Goal: Task Accomplishment & Management: Use online tool/utility

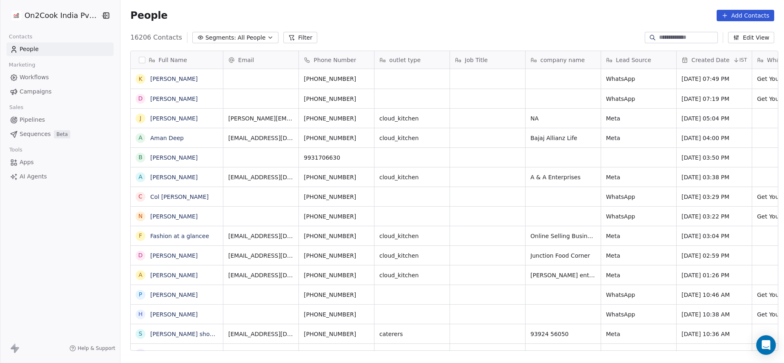
scroll to position [310, 658]
click at [294, 34] on button "Filter" at bounding box center [301, 37] width 34 height 11
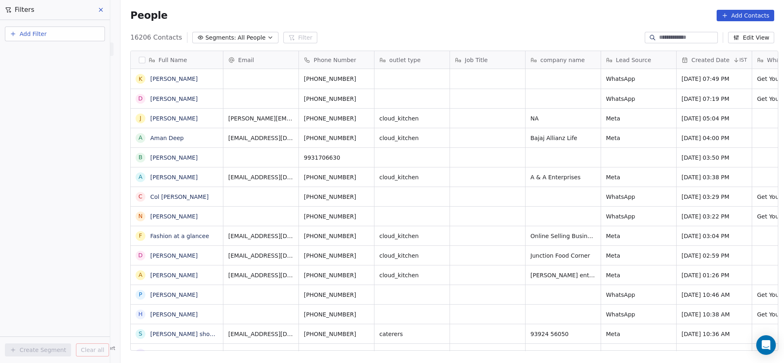
click at [69, 28] on button "Add Filter" at bounding box center [55, 34] width 100 height 15
click at [58, 54] on span "Contact properties" at bounding box center [39, 53] width 53 height 9
type input "********"
click at [50, 85] on div "Assignee" at bounding box center [54, 82] width 83 height 8
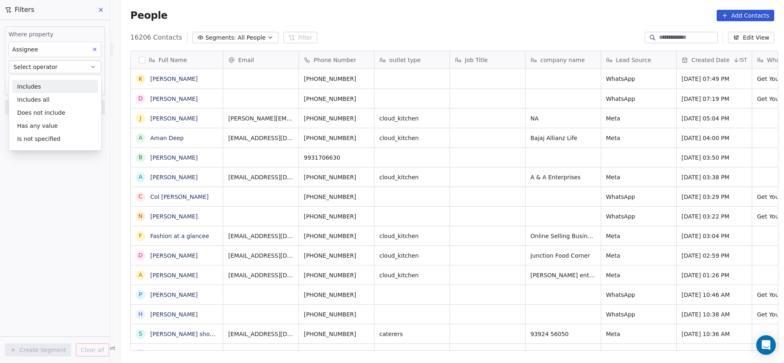
click at [50, 85] on div "Includes" at bounding box center [55, 86] width 86 height 13
click at [50, 85] on body "On2Cook India Pvt. Ltd. Contacts People Marketing Workflows Campaigns Sales Pip…" at bounding box center [392, 181] width 784 height 363
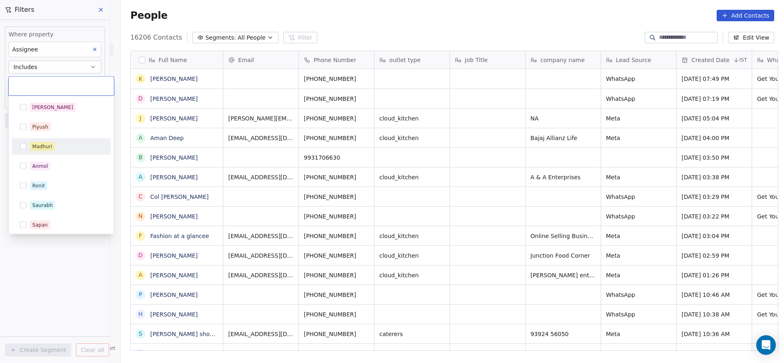
click at [49, 141] on div "Madhuri" at bounding box center [61, 146] width 92 height 13
click at [70, 257] on html "On2Cook India Pvt. Ltd. Contacts People Marketing Workflows Campaigns Sales Pip…" at bounding box center [392, 181] width 784 height 363
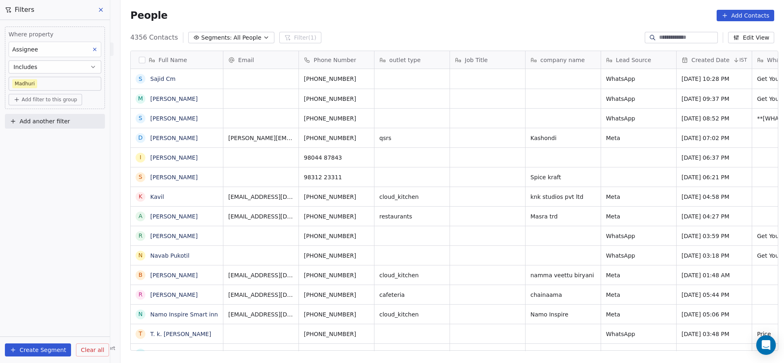
click at [39, 125] on button "Add another filter" at bounding box center [55, 121] width 100 height 15
click at [40, 137] on span "Contact properties" at bounding box center [39, 140] width 53 height 9
type input "******"
click at [50, 167] on div "Created Date" at bounding box center [54, 169] width 83 height 8
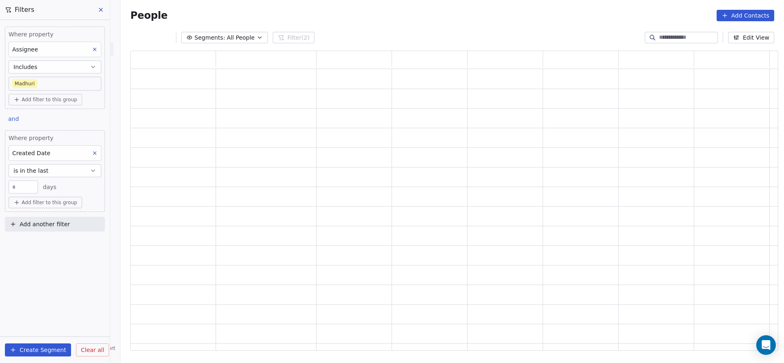
scroll to position [290, 639]
click at [50, 167] on button "is in the last" at bounding box center [55, 170] width 93 height 13
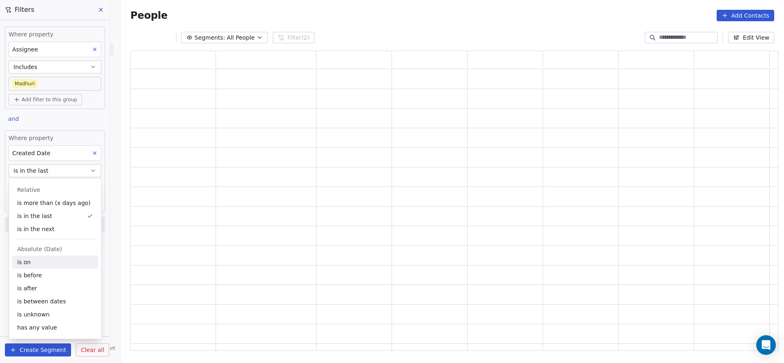
click at [35, 261] on div "is on" at bounding box center [55, 262] width 86 height 13
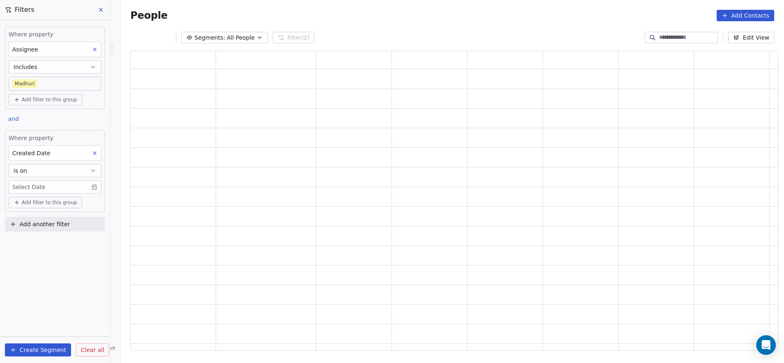
click at [40, 166] on button "is on" at bounding box center [55, 170] width 93 height 13
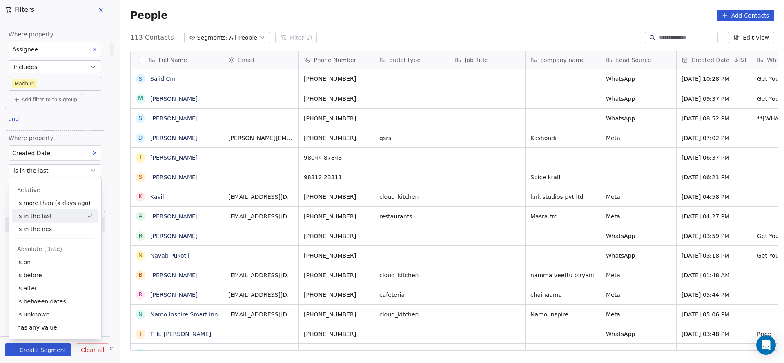
scroll to position [310, 658]
click at [49, 300] on div "is between dates" at bounding box center [55, 301] width 86 height 13
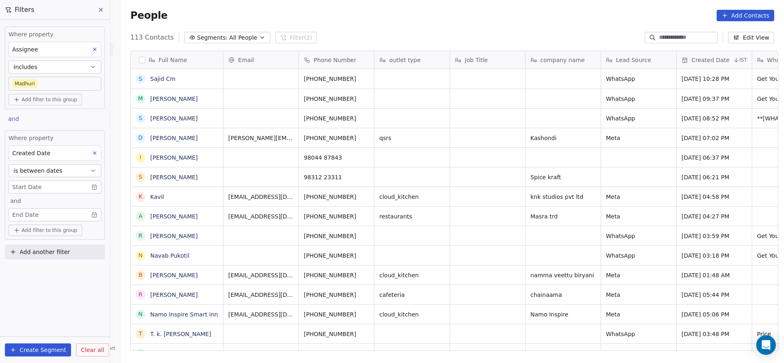
click at [30, 188] on body "On2Cook India Pvt. Ltd. Contacts People Marketing Workflows Campaigns Sales Pip…" at bounding box center [392, 181] width 784 height 363
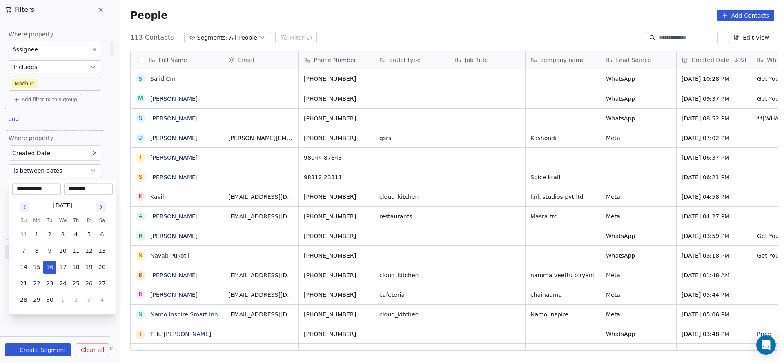
click at [86, 188] on input "********" at bounding box center [88, 189] width 45 height 8
type input "********"
click at [34, 187] on input "**********" at bounding box center [36, 189] width 45 height 8
click at [22, 229] on button "31" at bounding box center [23, 234] width 13 height 13
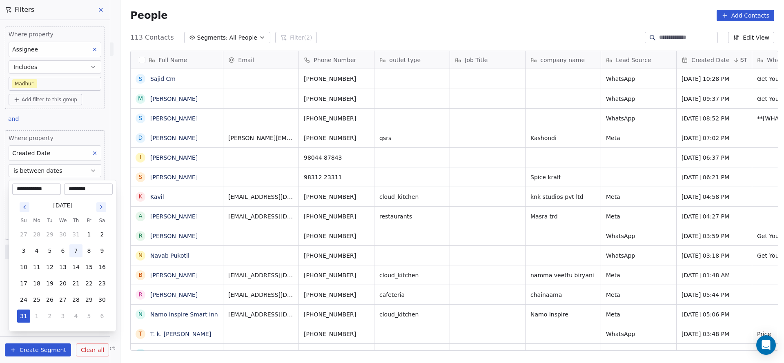
click at [76, 247] on button "7" at bounding box center [75, 250] width 13 height 13
type input "**********"
click at [69, 244] on button "7" at bounding box center [75, 250] width 13 height 13
click at [74, 132] on html "On2Cook India Pvt. Ltd. Contacts People Marketing Workflows Campaigns Sales Pip…" at bounding box center [392, 181] width 784 height 363
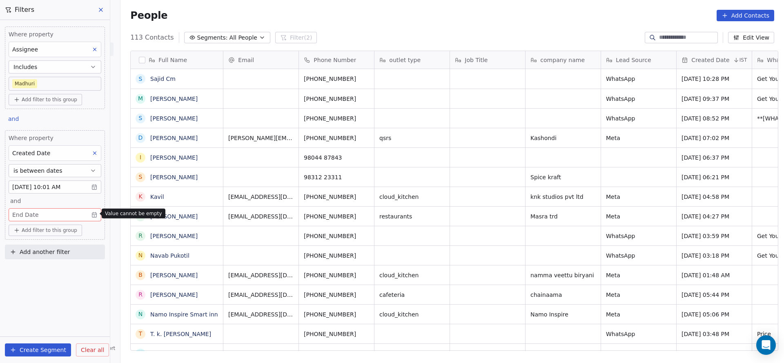
click at [58, 211] on body "On2Cook India Pvt. Ltd. Contacts People Marketing Workflows Campaigns Sales Pip…" at bounding box center [392, 181] width 784 height 363
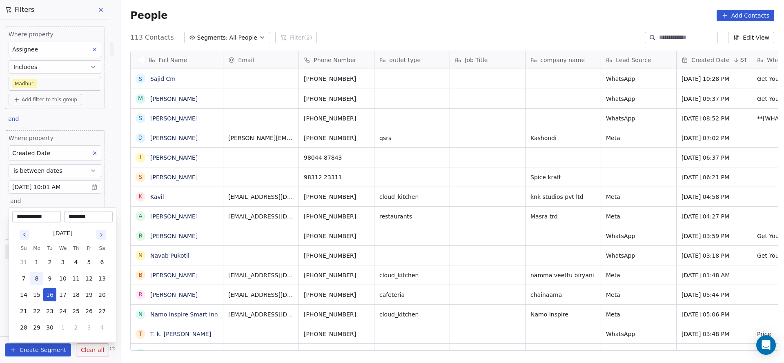
click at [38, 276] on button "8" at bounding box center [36, 278] width 13 height 13
click at [21, 262] on button "31" at bounding box center [23, 262] width 13 height 13
click at [83, 279] on button "8" at bounding box center [89, 278] width 13 height 13
type input "**********"
click at [86, 216] on input "********" at bounding box center [88, 217] width 45 height 8
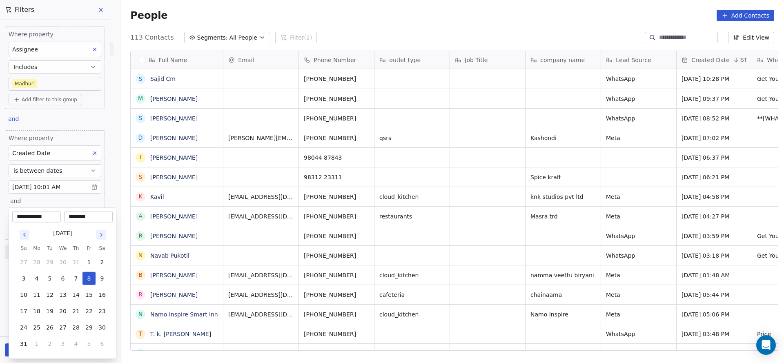
type input "********"
click at [80, 120] on html "On2Cook India Pvt. Ltd. Contacts People Marketing Workflows Campaigns Sales Pip…" at bounding box center [392, 181] width 784 height 363
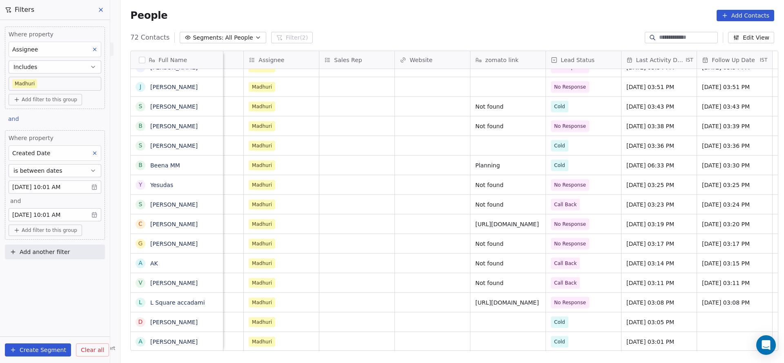
scroll to position [9, 429]
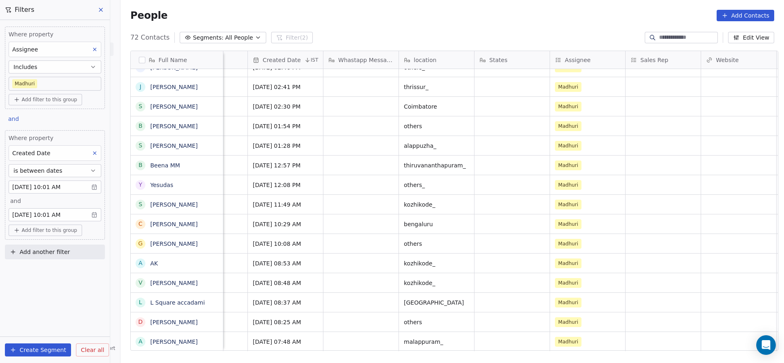
click at [45, 87] on body "On2Cook India Pvt. Ltd. Contacts People Marketing Workflows Campaigns Sales Pip…" at bounding box center [392, 181] width 784 height 363
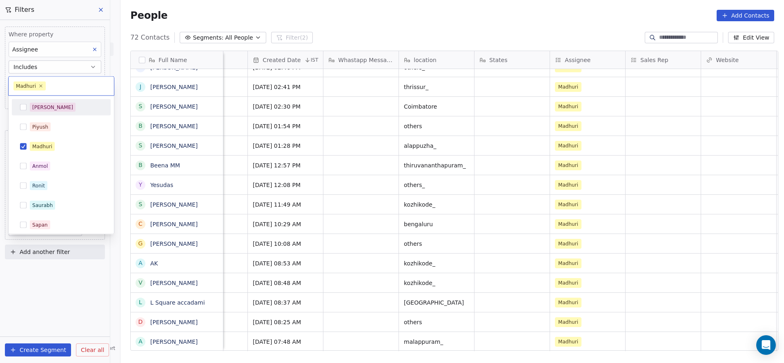
click at [25, 105] on button "Suggestions" at bounding box center [23, 107] width 7 height 7
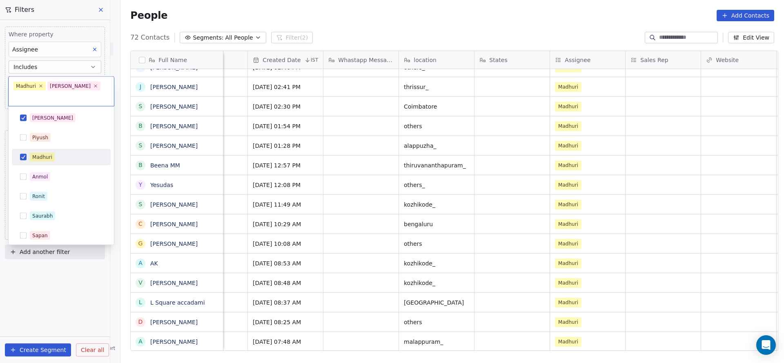
click at [27, 151] on div "Madhuri" at bounding box center [61, 157] width 92 height 13
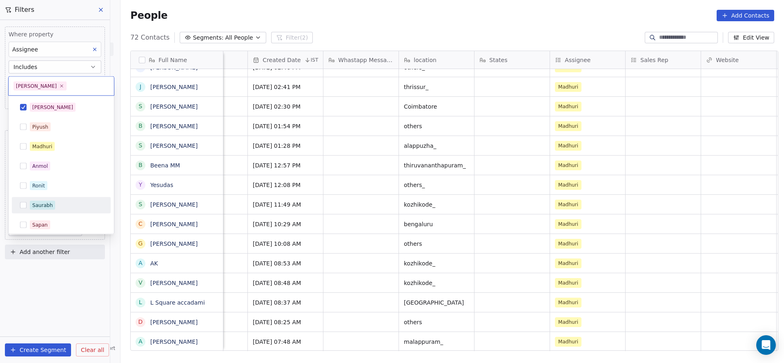
click at [40, 261] on html "On2Cook India Pvt. Ltd. Contacts People Marketing Workflows Campaigns Sales Pip…" at bounding box center [392, 181] width 784 height 363
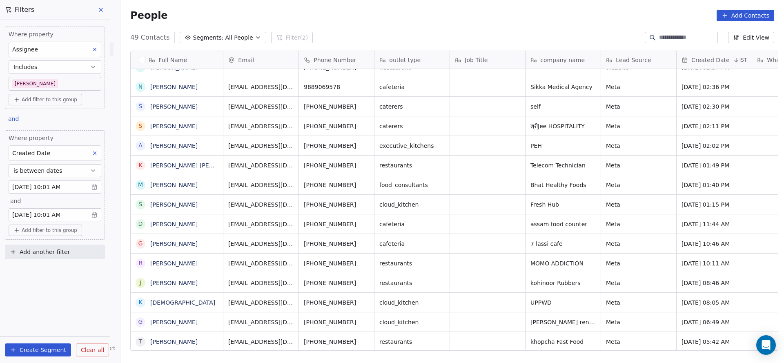
scroll to position [9, 0]
click at [59, 78] on body "On2Cook India Pvt. Ltd. Contacts People Marketing Workflows Campaigns Sales Pip…" at bounding box center [392, 181] width 784 height 363
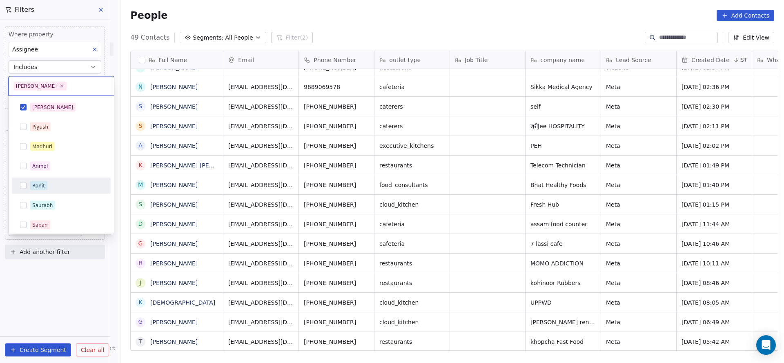
click at [44, 185] on span "Ronit" at bounding box center [39, 185] width 18 height 9
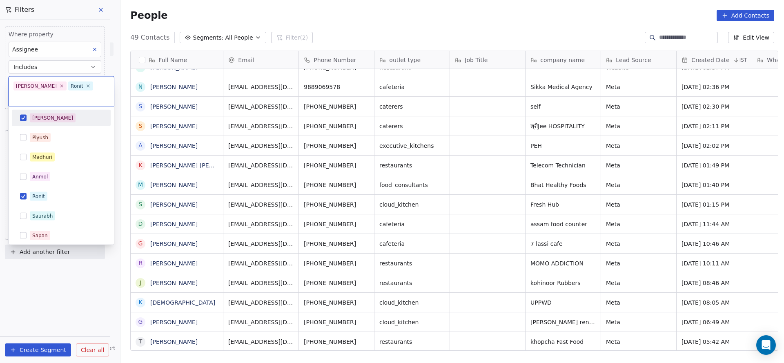
click at [44, 110] on div "[PERSON_NAME]" at bounding box center [61, 118] width 99 height 16
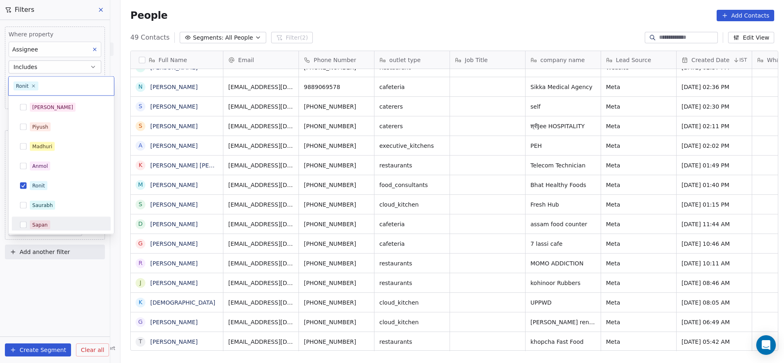
click at [51, 275] on html "On2Cook India Pvt. Ltd. Contacts People Marketing Workflows Campaigns Sales Pip…" at bounding box center [392, 181] width 784 height 363
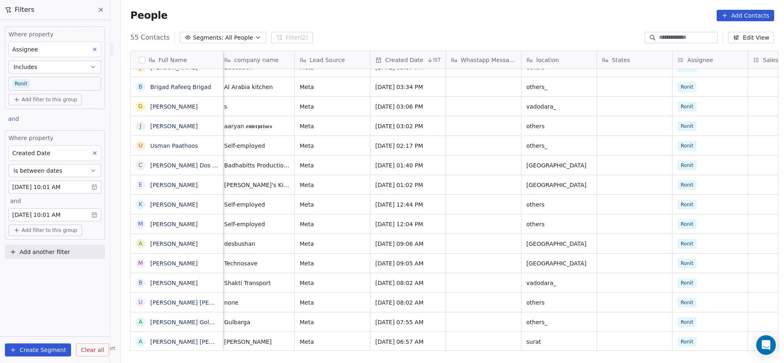
scroll to position [9, 306]
click at [48, 85] on body "On2Cook India Pvt. Ltd. Contacts People Marketing Workflows Campaigns Sales Pip…" at bounding box center [392, 181] width 784 height 363
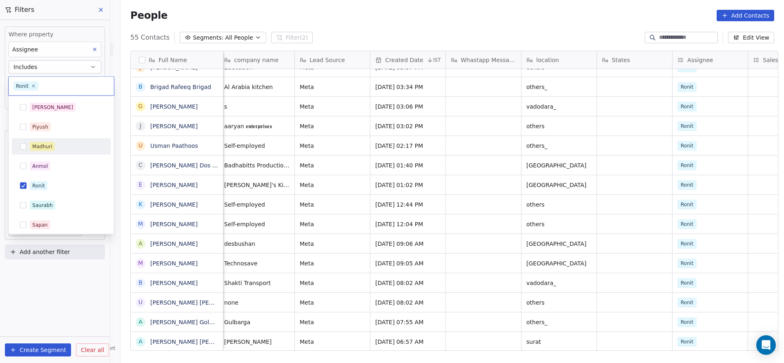
click at [42, 143] on div "Madhuri" at bounding box center [42, 146] width 20 height 7
click at [36, 112] on div "[PERSON_NAME]" at bounding box center [61, 107] width 92 height 13
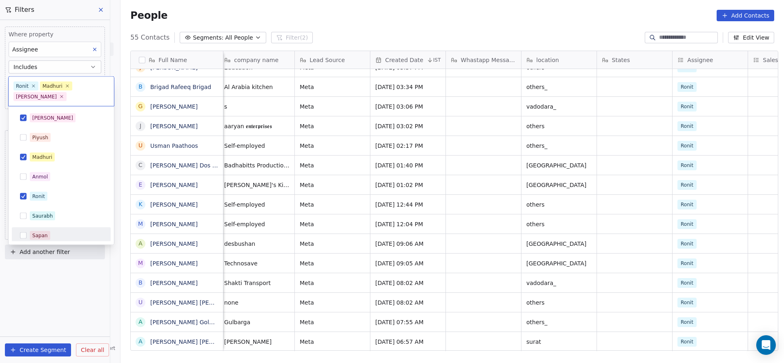
click at [39, 279] on html "On2Cook India Pvt. Ltd. Contacts People Marketing Workflows Campaigns Sales Pip…" at bounding box center [392, 181] width 784 height 363
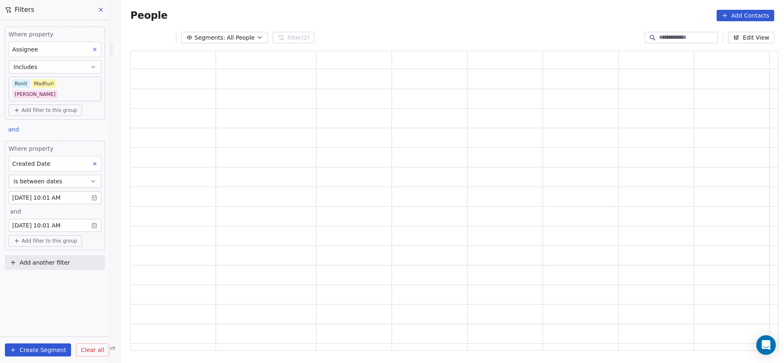
scroll to position [290, 639]
click at [48, 238] on span "Add filter to this group" at bounding box center [50, 241] width 56 height 7
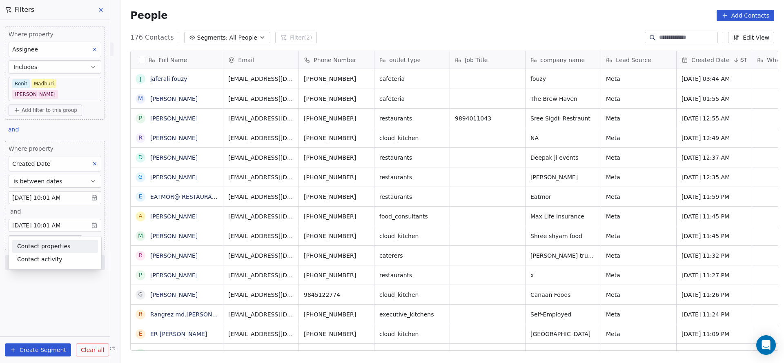
scroll to position [310, 658]
click at [44, 245] on span "Contact properties" at bounding box center [43, 246] width 53 height 9
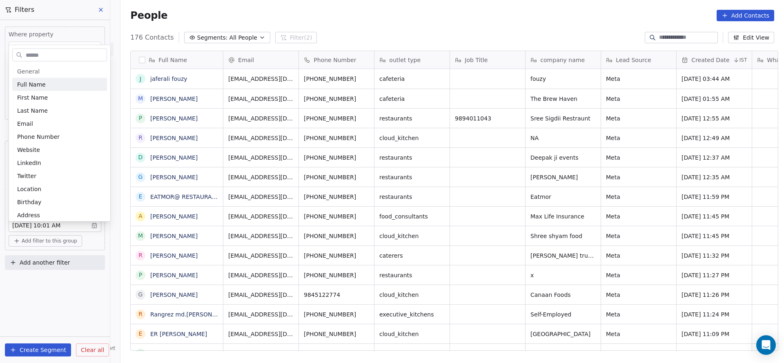
click at [446, 199] on html "On2Cook India Pvt. Ltd. Contacts People Marketing Workflows Campaigns Sales Pip…" at bounding box center [392, 181] width 784 height 363
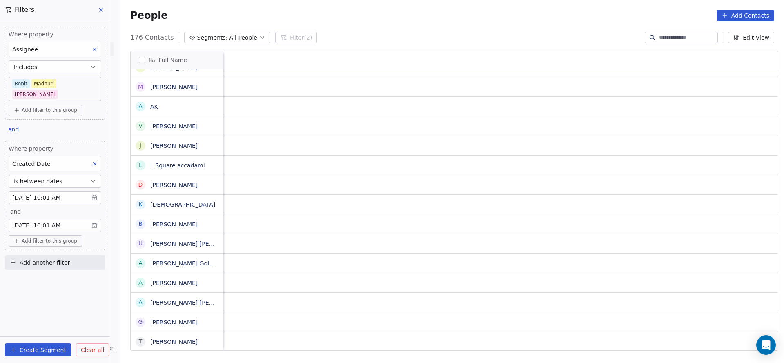
scroll to position [9, 1061]
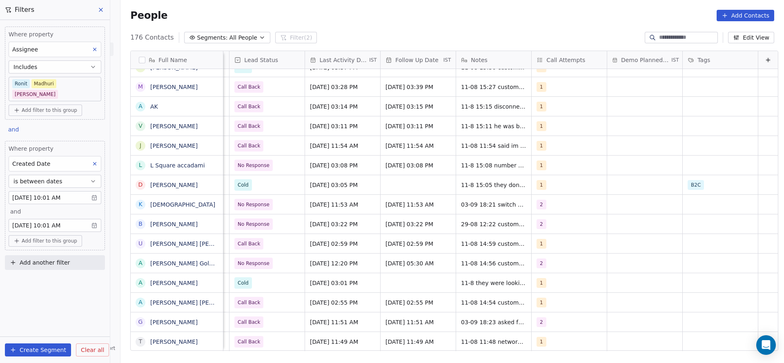
click at [63, 238] on span "Add filter to this group" at bounding box center [50, 241] width 56 height 7
click at [58, 248] on span "Contact properties" at bounding box center [43, 246] width 53 height 9
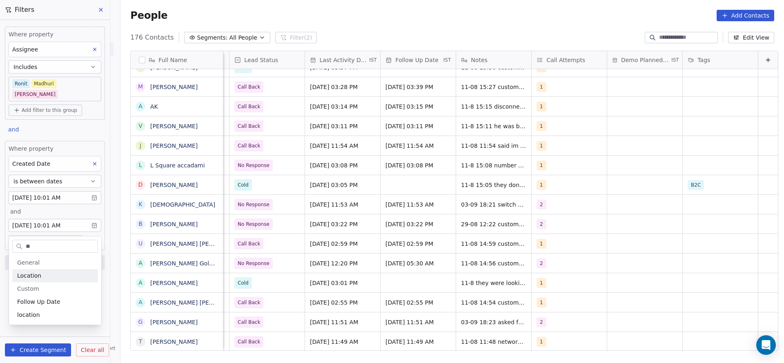
type input "***"
click at [28, 308] on div "location" at bounding box center [55, 301] width 86 height 13
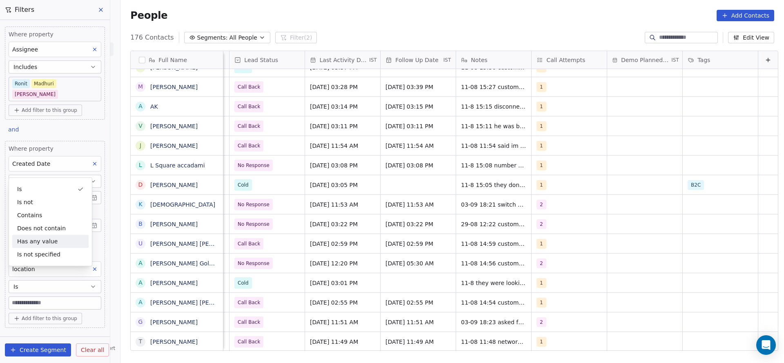
click at [56, 122] on div "Where property Assignee Includes [PERSON_NAME] [PERSON_NAME] Add filter to this…" at bounding box center [55, 174] width 110 height 309
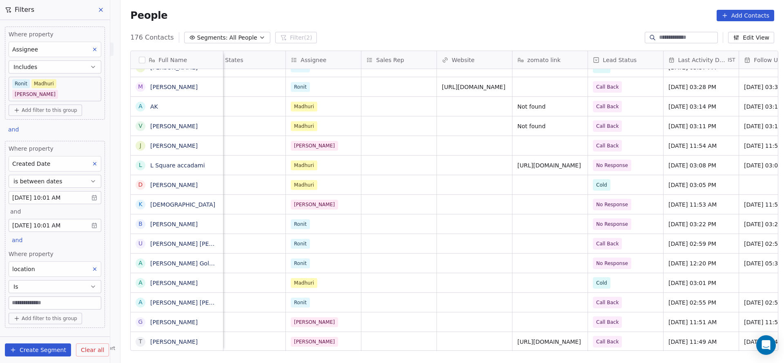
scroll to position [0, 0]
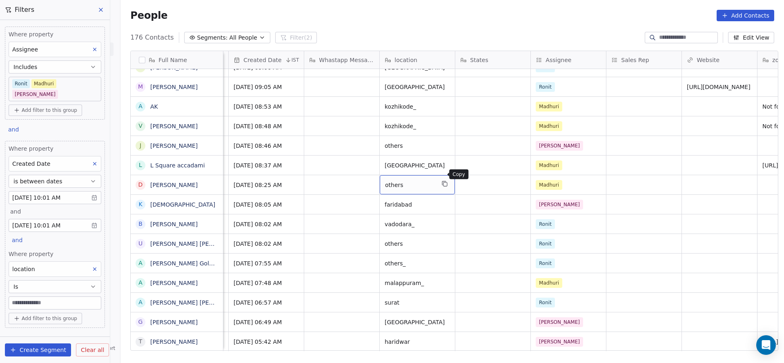
click at [444, 181] on icon "grid" at bounding box center [445, 184] width 7 height 7
click at [47, 280] on button "Is" at bounding box center [55, 286] width 93 height 13
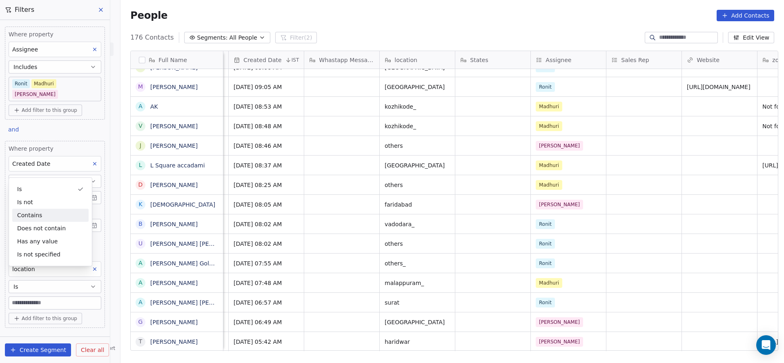
click at [40, 215] on div "Contains" at bounding box center [50, 215] width 76 height 13
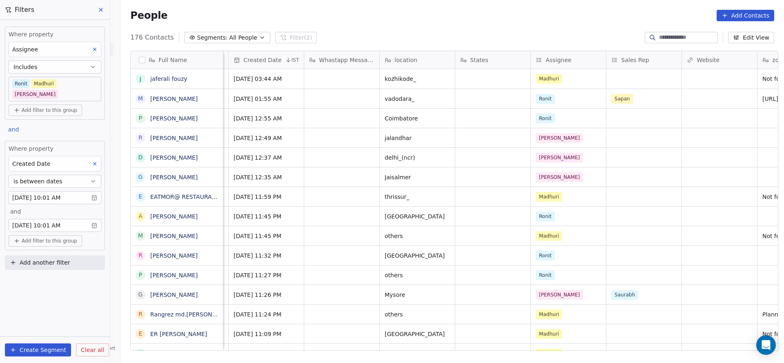
click at [45, 238] on span "Add filter to this group" at bounding box center [50, 241] width 56 height 7
click at [45, 240] on div "Contact properties" at bounding box center [55, 246] width 86 height 13
type input "****"
click at [42, 301] on div "location" at bounding box center [55, 302] width 76 height 8
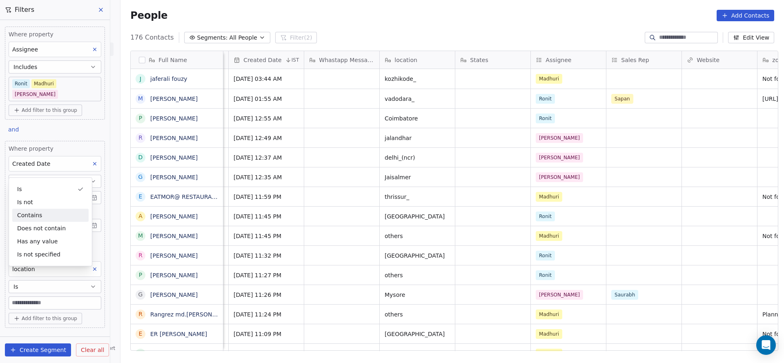
click at [49, 211] on div "Contains" at bounding box center [50, 215] width 76 height 13
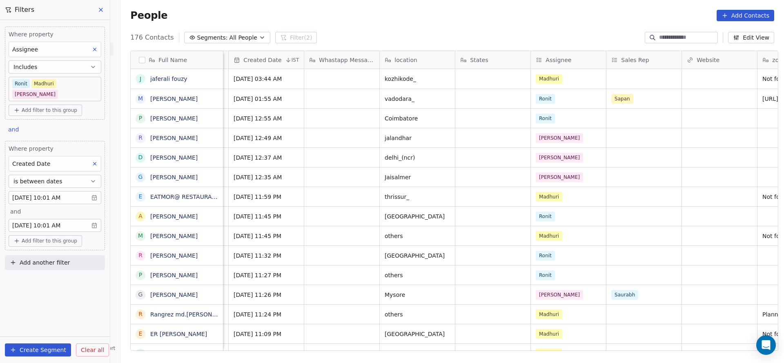
click at [47, 238] on span "Add filter to this group" at bounding box center [50, 241] width 56 height 7
click at [46, 246] on span "Contact properties" at bounding box center [43, 246] width 53 height 9
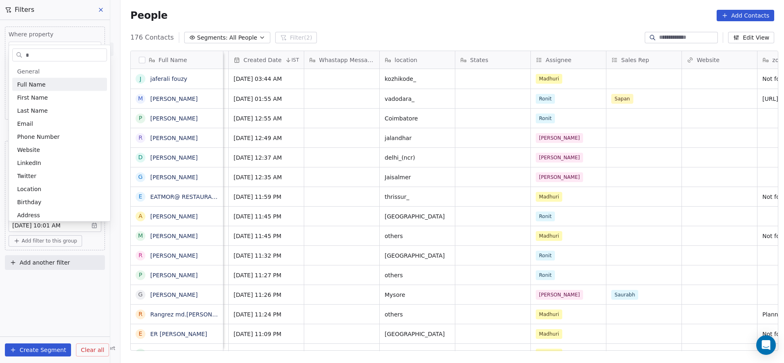
type input "**"
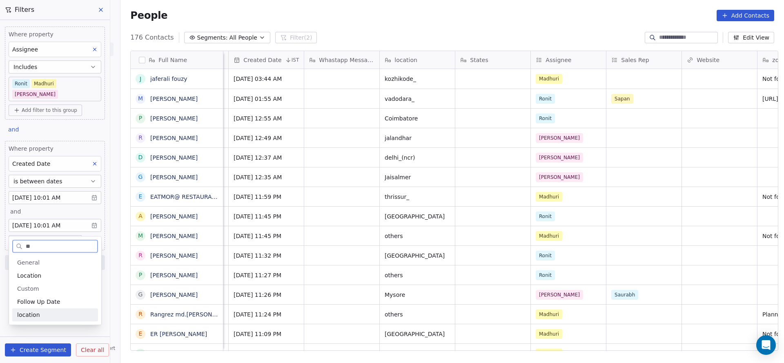
click at [43, 314] on div "location" at bounding box center [55, 315] width 76 height 8
click at [47, 283] on div "Where property location Is" at bounding box center [55, 280] width 93 height 60
click at [47, 297] on input at bounding box center [55, 303] width 92 height 12
paste input "******"
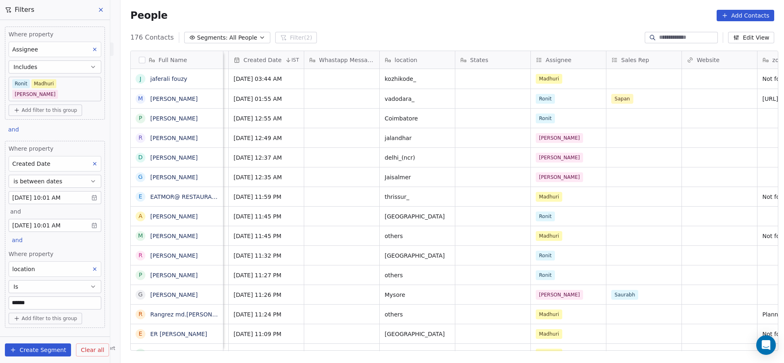
type input "******"
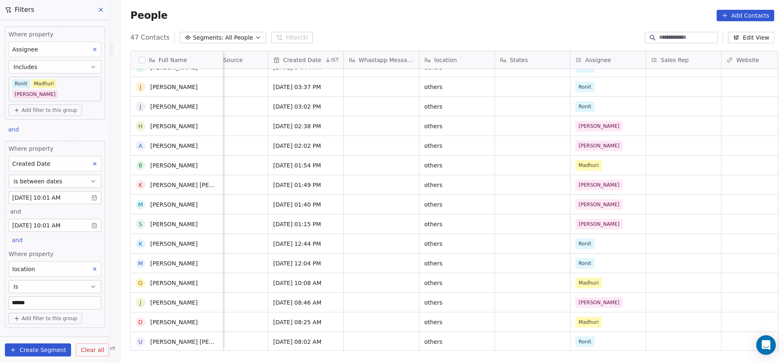
scroll to position [639, 0]
click at [75, 87] on body "On2Cook India Pvt. Ltd. Contacts People Marketing Workflows Campaigns Sales Pip…" at bounding box center [392, 181] width 784 height 363
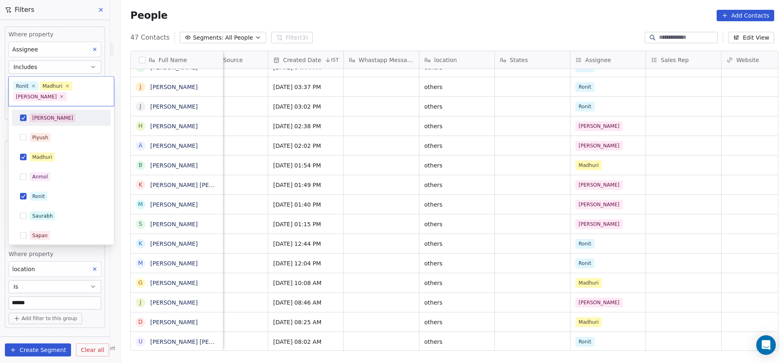
click at [37, 116] on div "[PERSON_NAME]" at bounding box center [52, 117] width 41 height 7
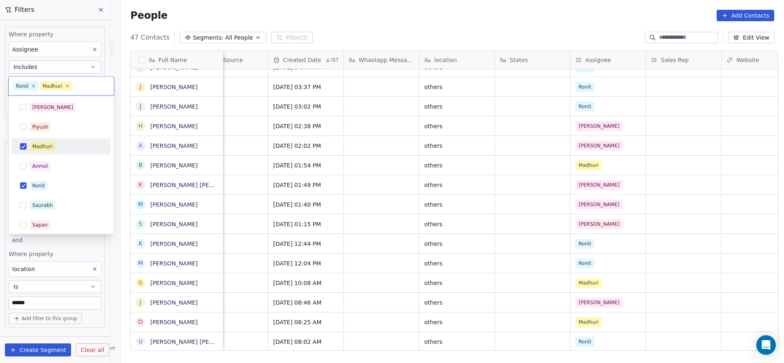
click at [40, 151] on div "Madhuri" at bounding box center [61, 146] width 92 height 13
click at [447, 105] on html "On2Cook India Pvt. Ltd. Contacts People Marketing Workflows Campaigns Sales Pip…" at bounding box center [392, 181] width 784 height 363
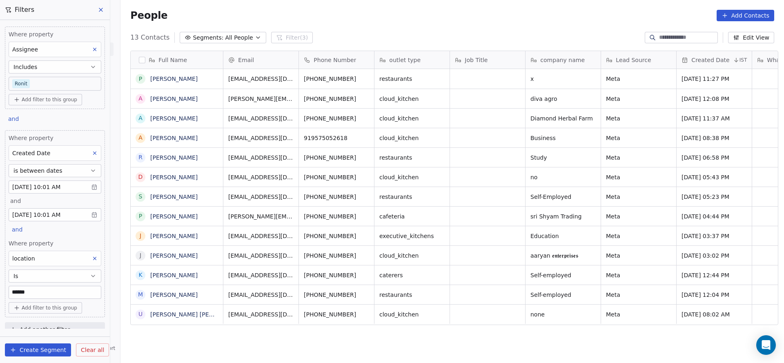
scroll to position [310, 658]
click at [53, 81] on body "On2Cook India Pvt. Ltd. Contacts People Marketing Workflows Campaigns Sales Pip…" at bounding box center [392, 181] width 784 height 363
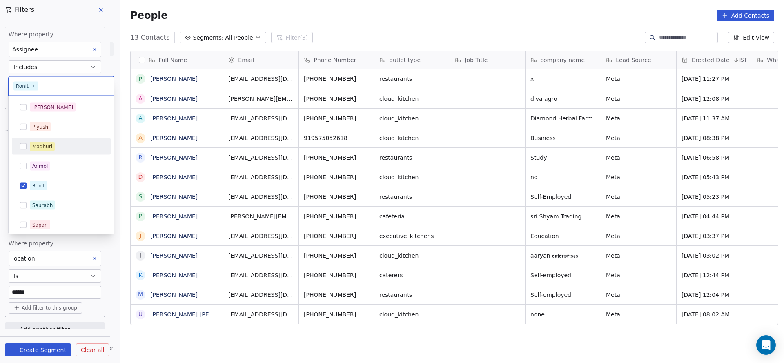
click at [56, 142] on div "Madhuri" at bounding box center [66, 146] width 73 height 9
click at [54, 178] on div "Ronit" at bounding box center [61, 186] width 99 height 16
click at [184, 330] on html "On2Cook India Pvt. Ltd. Contacts People Marketing Workflows Campaigns Sales Pip…" at bounding box center [392, 181] width 784 height 363
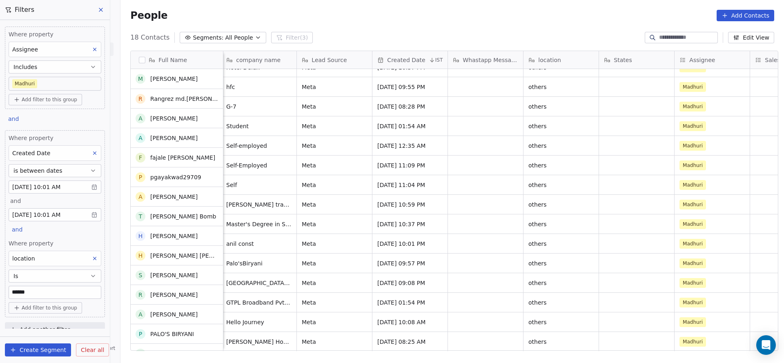
scroll to position [71, 0]
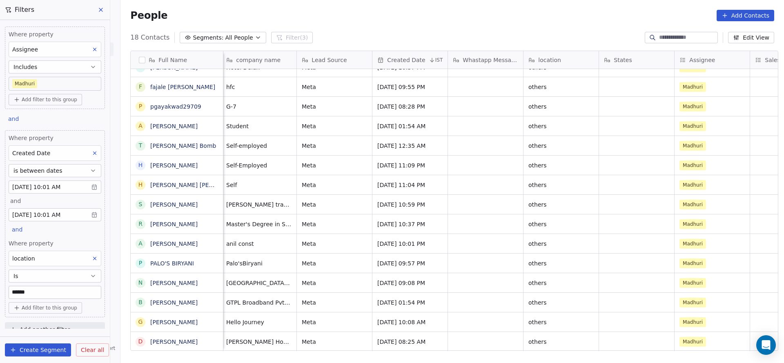
click at [59, 83] on body "On2Cook India Pvt. Ltd. Contacts People Marketing Workflows Campaigns Sales Pip…" at bounding box center [392, 181] width 784 height 363
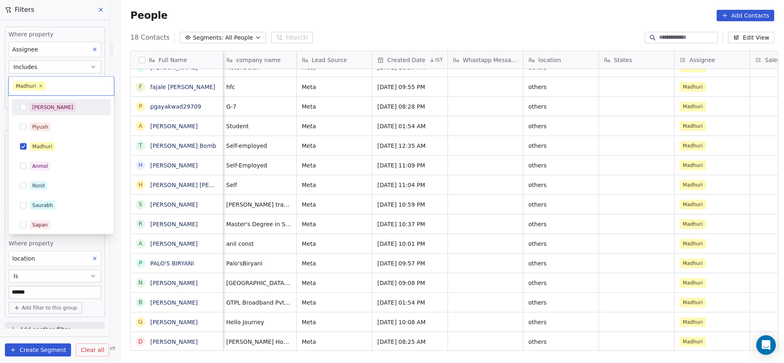
click at [45, 110] on span "[PERSON_NAME]" at bounding box center [53, 107] width 46 height 9
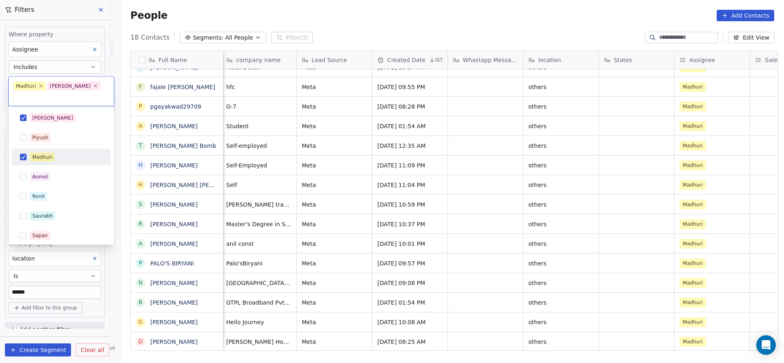
click at [45, 154] on div "Madhuri" at bounding box center [42, 157] width 20 height 7
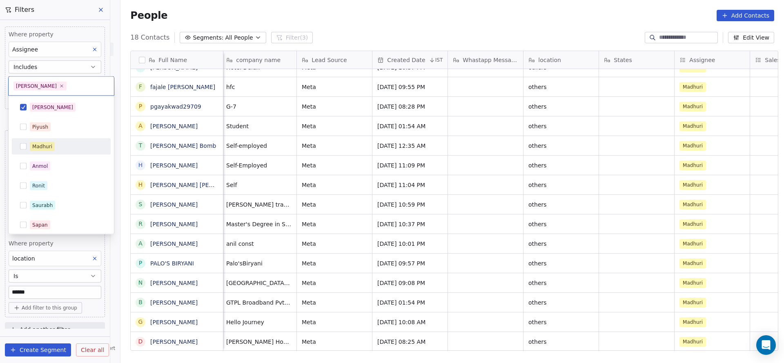
click at [485, 98] on html "On2Cook India Pvt. Ltd. Contacts People Marketing Workflows Campaigns Sales Pip…" at bounding box center [392, 181] width 784 height 363
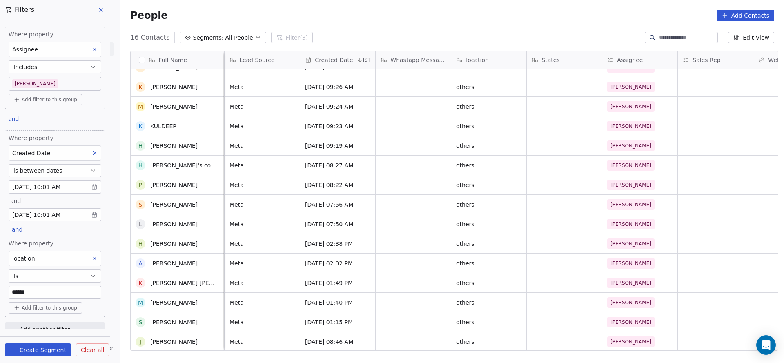
scroll to position [0, 0]
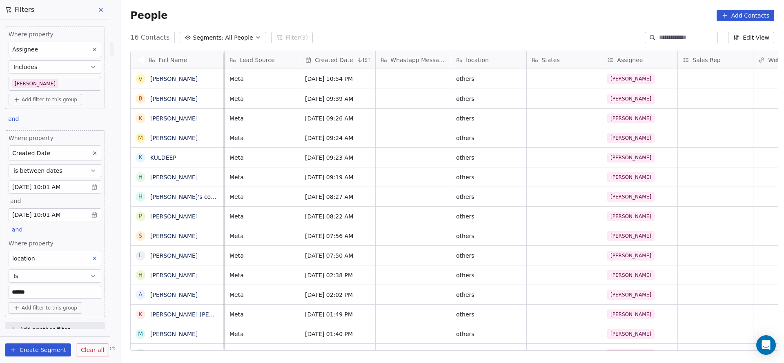
click at [66, 277] on button "Is" at bounding box center [55, 276] width 93 height 13
click at [38, 203] on div "Is not" at bounding box center [50, 202] width 76 height 13
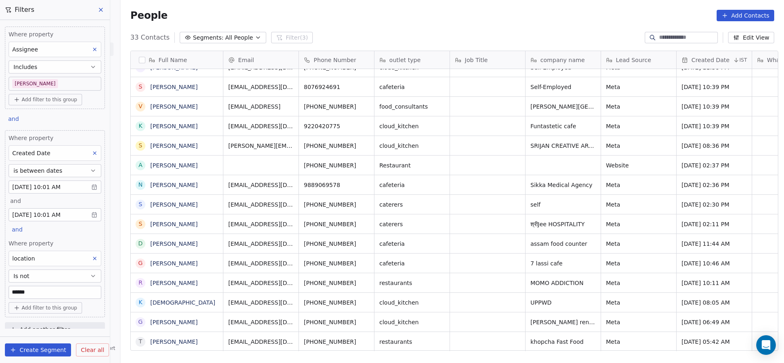
scroll to position [9, 0]
click at [64, 276] on button "Is not" at bounding box center [55, 276] width 93 height 13
click at [39, 190] on div "Is" at bounding box center [50, 189] width 76 height 13
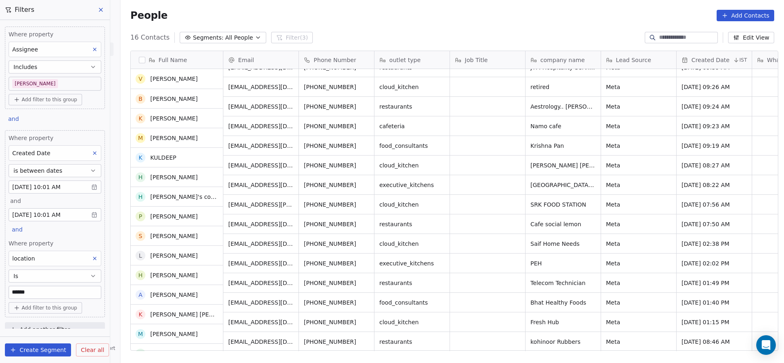
scroll to position [31, 0]
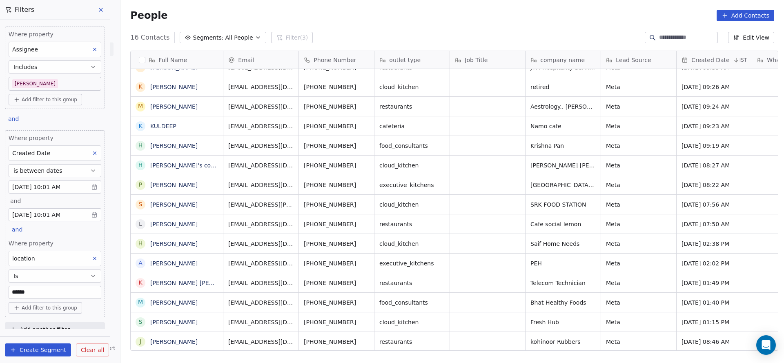
click at [40, 271] on button "Is" at bounding box center [55, 276] width 93 height 13
click at [34, 203] on div "Is not" at bounding box center [50, 202] width 76 height 13
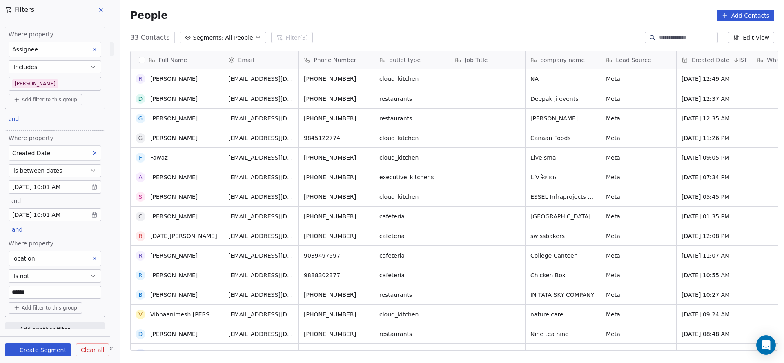
scroll to position [365, 0]
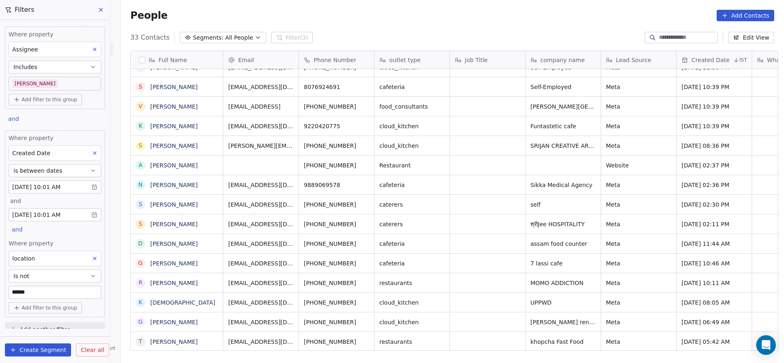
click at [79, 88] on body "On2Cook India Pvt. Ltd. Contacts People Marketing Workflows Campaigns Sales Pip…" at bounding box center [392, 181] width 784 height 363
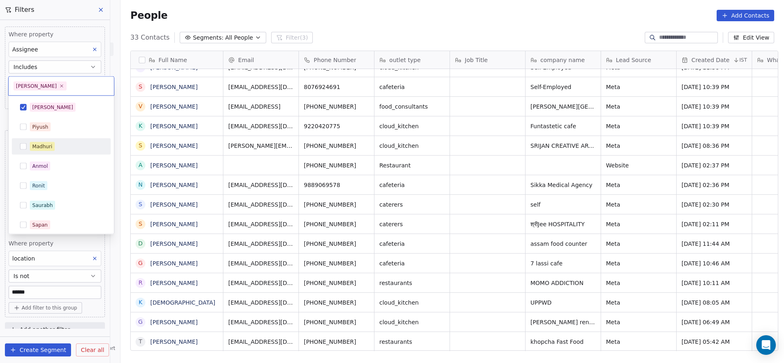
click at [72, 140] on div "Madhuri" at bounding box center [61, 146] width 92 height 13
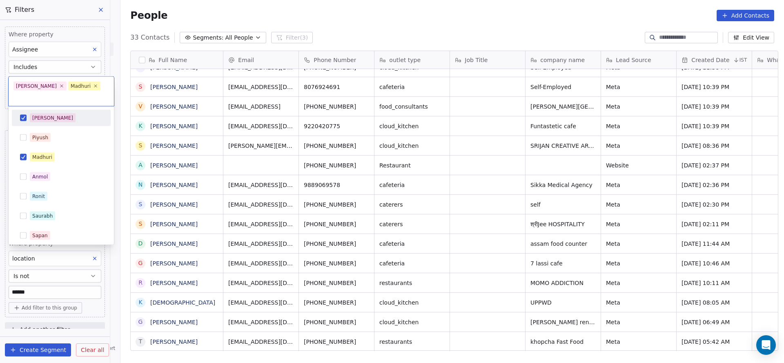
click at [54, 114] on div "[PERSON_NAME]" at bounding box center [66, 118] width 73 height 9
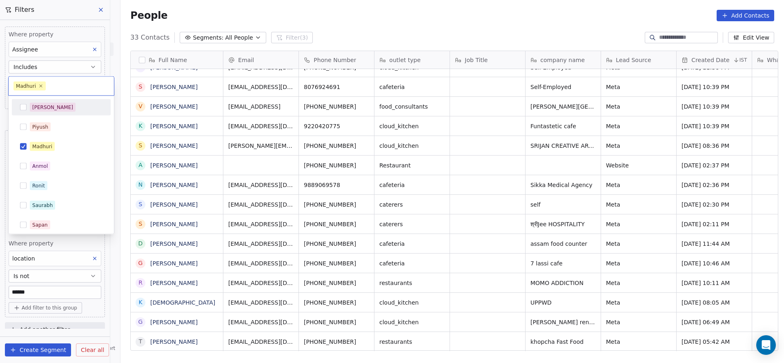
click at [472, 125] on html "On2Cook India Pvt. Ltd. Contacts People Marketing Workflows Campaigns Sales Pip…" at bounding box center [392, 181] width 784 height 363
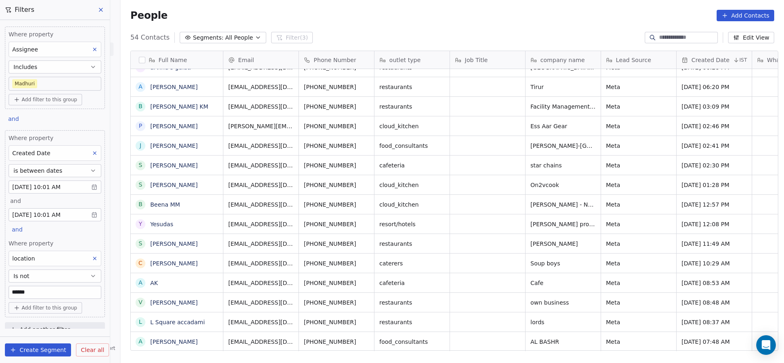
scroll to position [9, 0]
click at [49, 80] on body "On2Cook India Pvt. Ltd. Contacts People Marketing Workflows Campaigns Sales Pip…" at bounding box center [392, 181] width 784 height 363
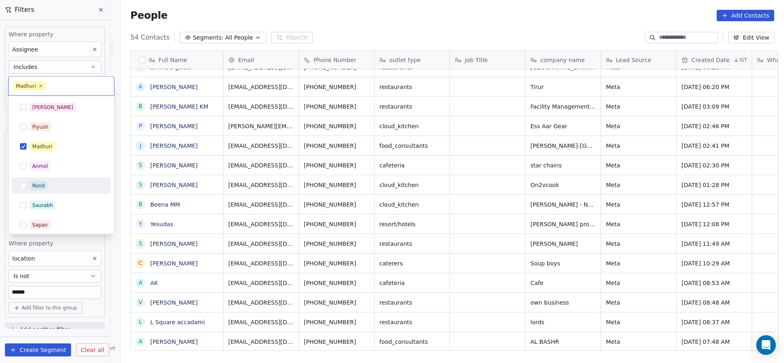
click at [47, 192] on div "Ronit" at bounding box center [61, 186] width 99 height 16
click at [66, 140] on div "Madhuri" at bounding box center [61, 146] width 92 height 13
click at [478, 81] on html "On2Cook India Pvt. Ltd. Contacts People Marketing Workflows Campaigns Sales Pip…" at bounding box center [392, 181] width 784 height 363
